Goal: Use online tool/utility: Utilize a website feature to perform a specific function

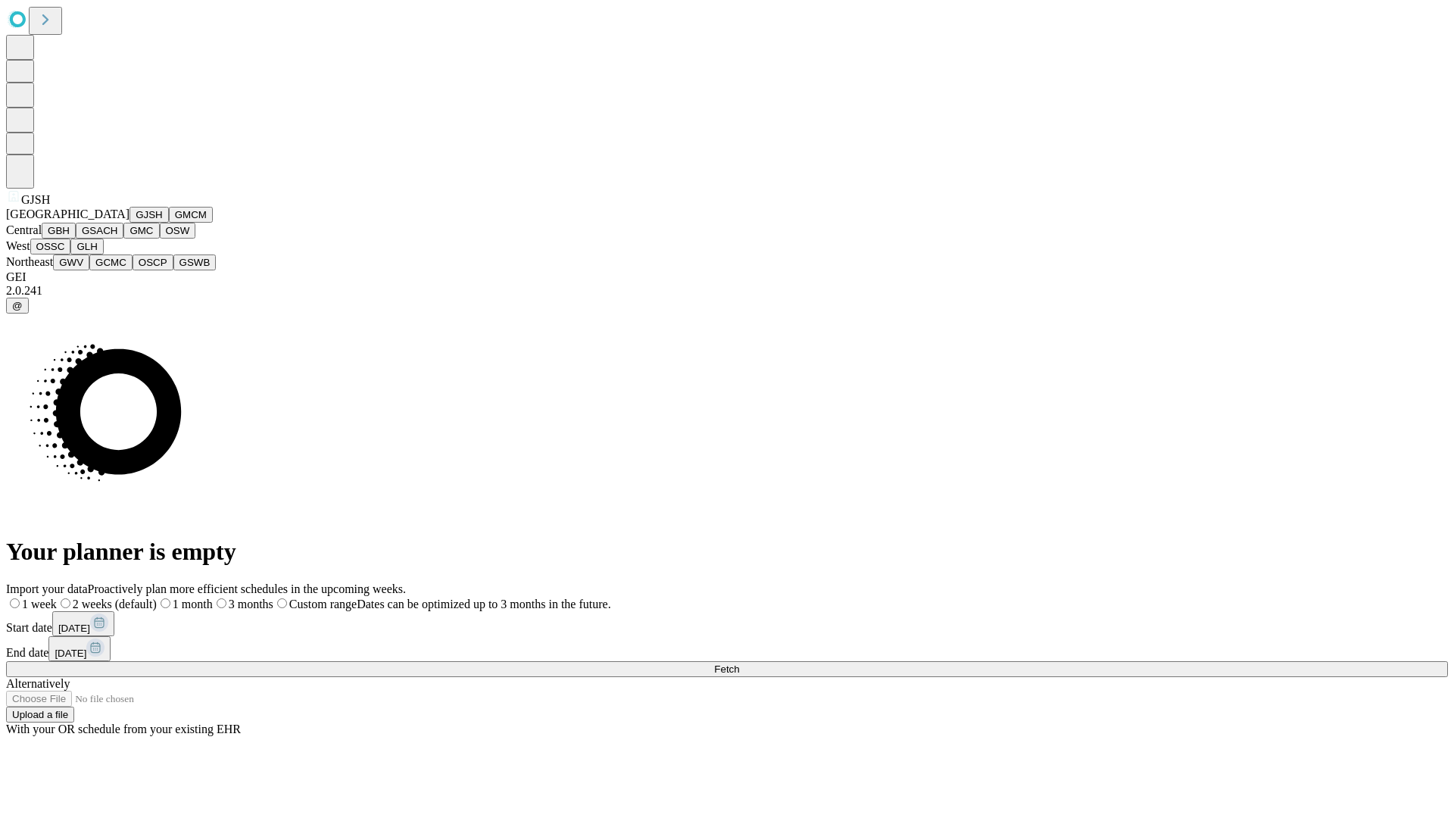
click at [129, 223] on button "GJSH" at bounding box center [148, 215] width 39 height 16
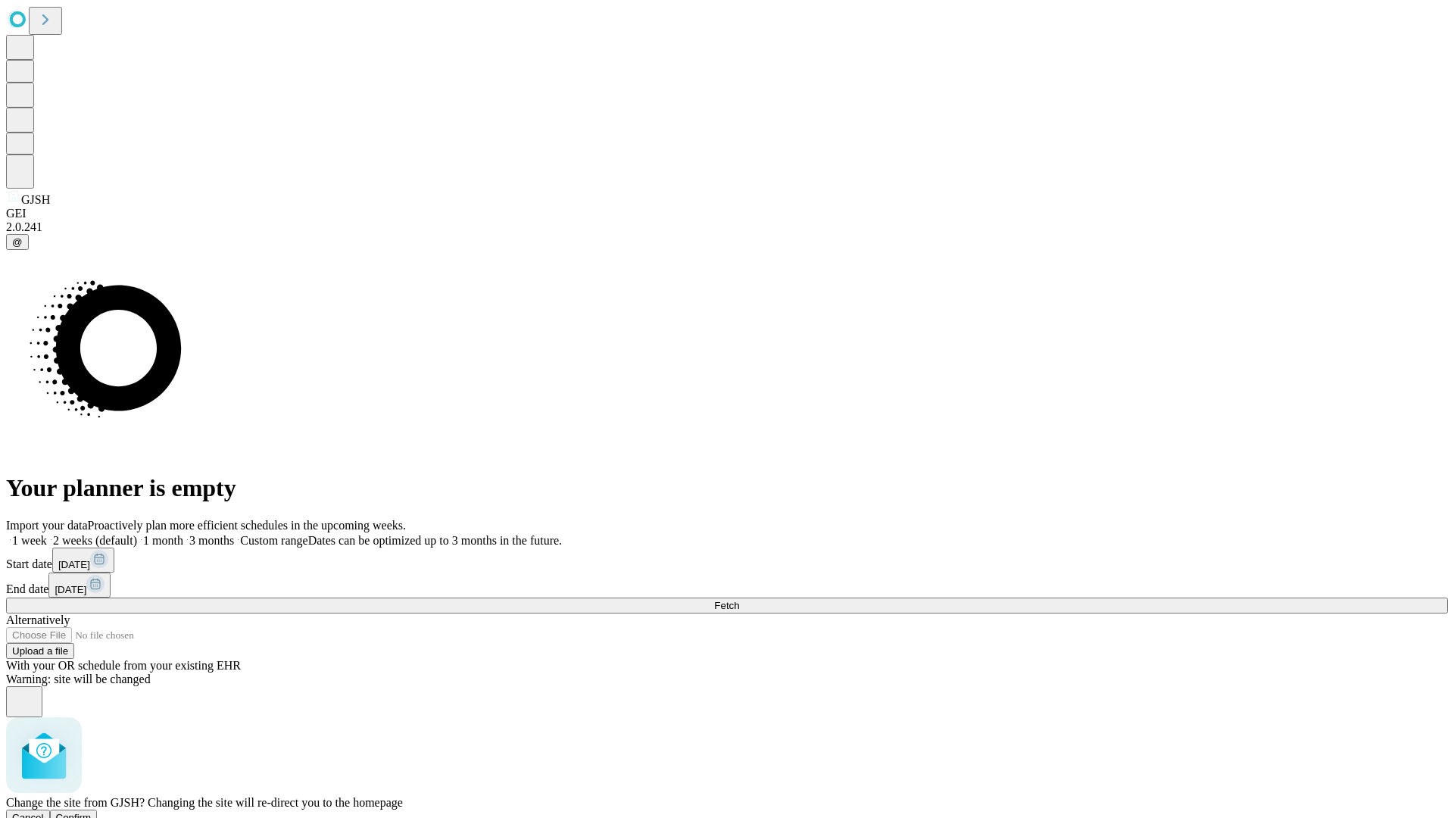
click at [92, 812] on span "Confirm" at bounding box center [74, 817] width 36 height 11
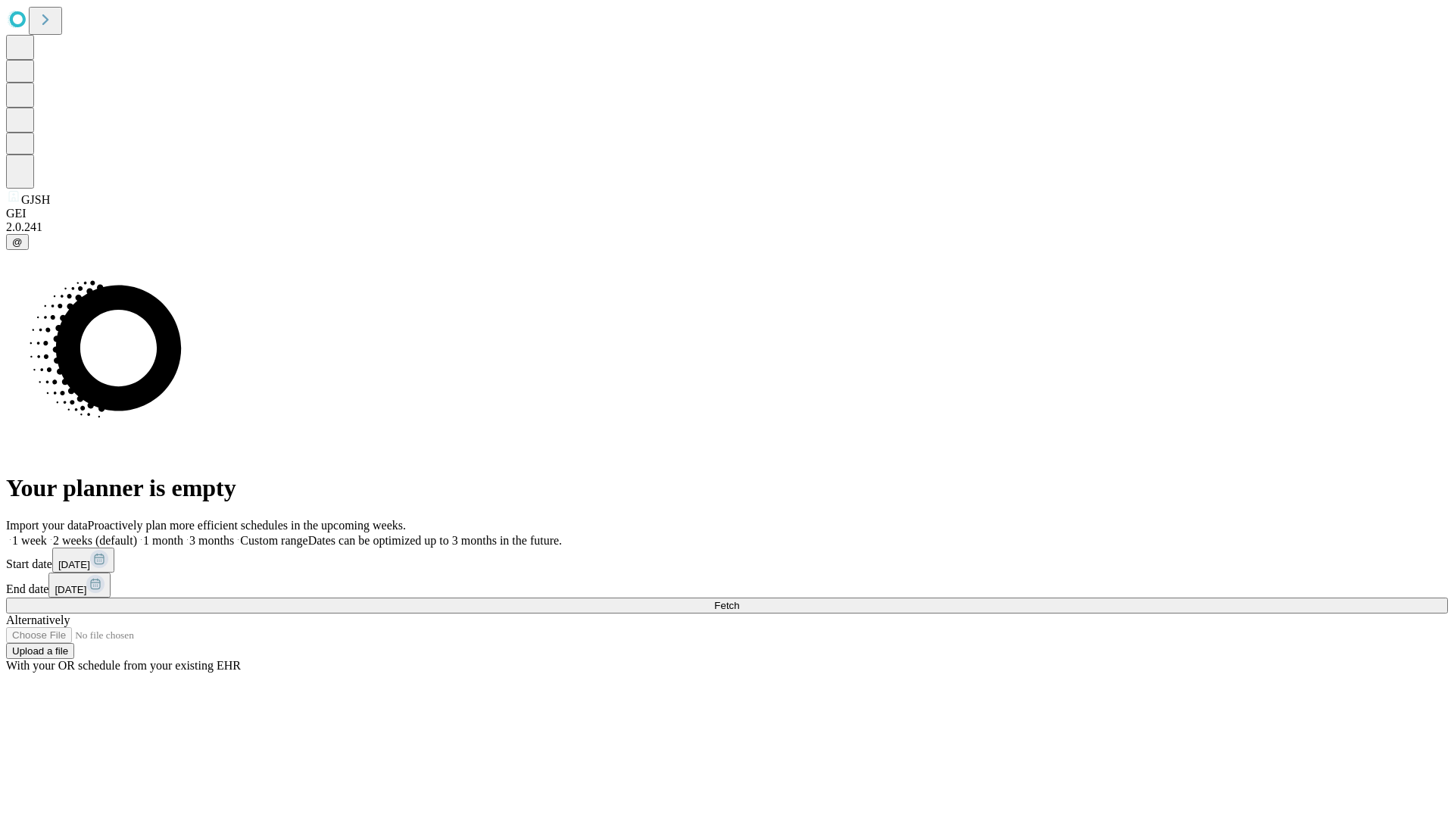
click at [183, 534] on label "1 month" at bounding box center [160, 540] width 46 height 13
click at [739, 600] on span "Fetch" at bounding box center [726, 605] width 25 height 11
